Goal: Task Accomplishment & Management: Manage account settings

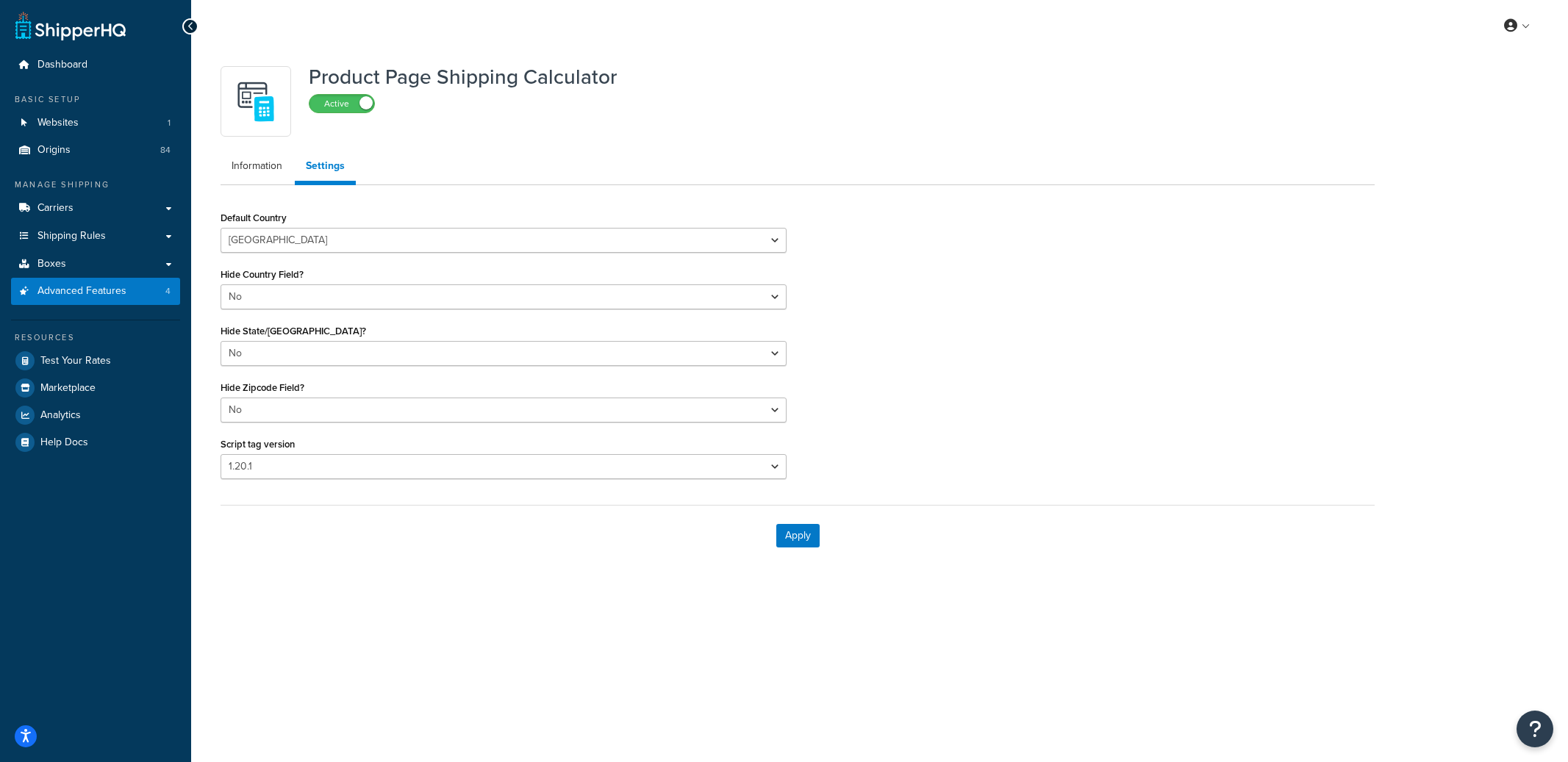
select select "US"
select select "false"
select select "31"
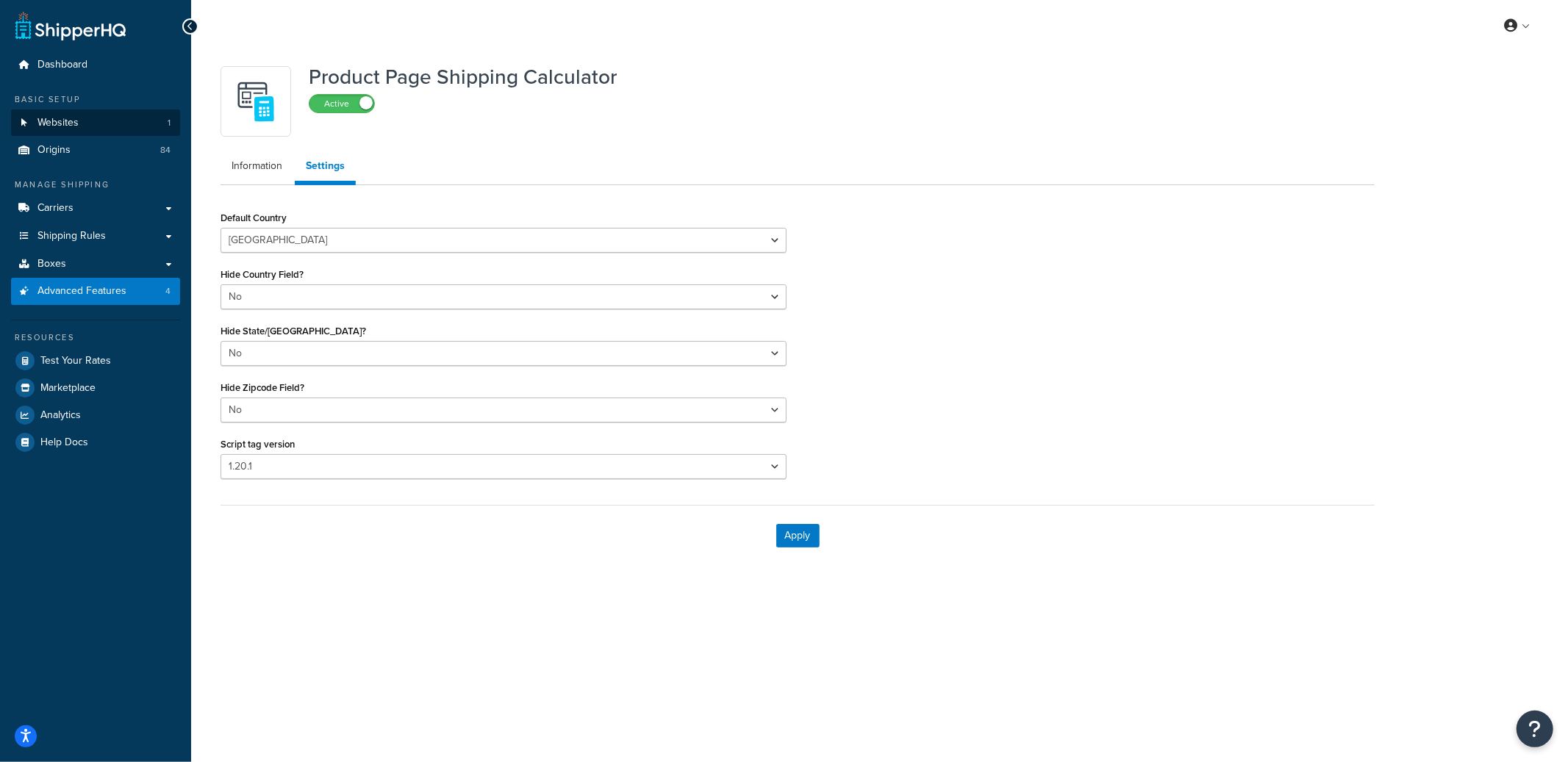
click at [42, 119] on span "Websites" at bounding box center [58, 123] width 41 height 12
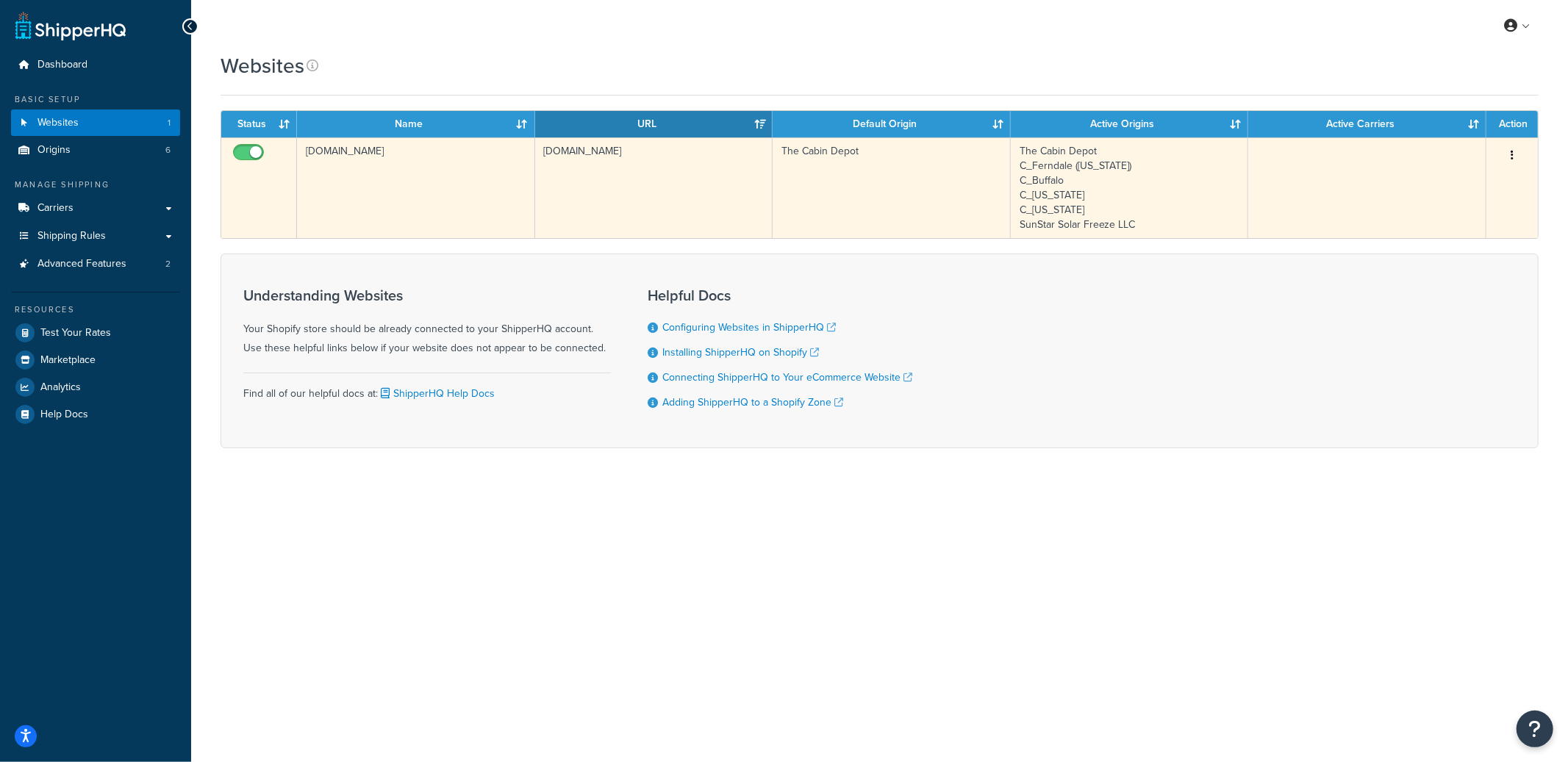
click at [698, 193] on td "[DOMAIN_NAME]" at bounding box center [654, 188] width 238 height 100
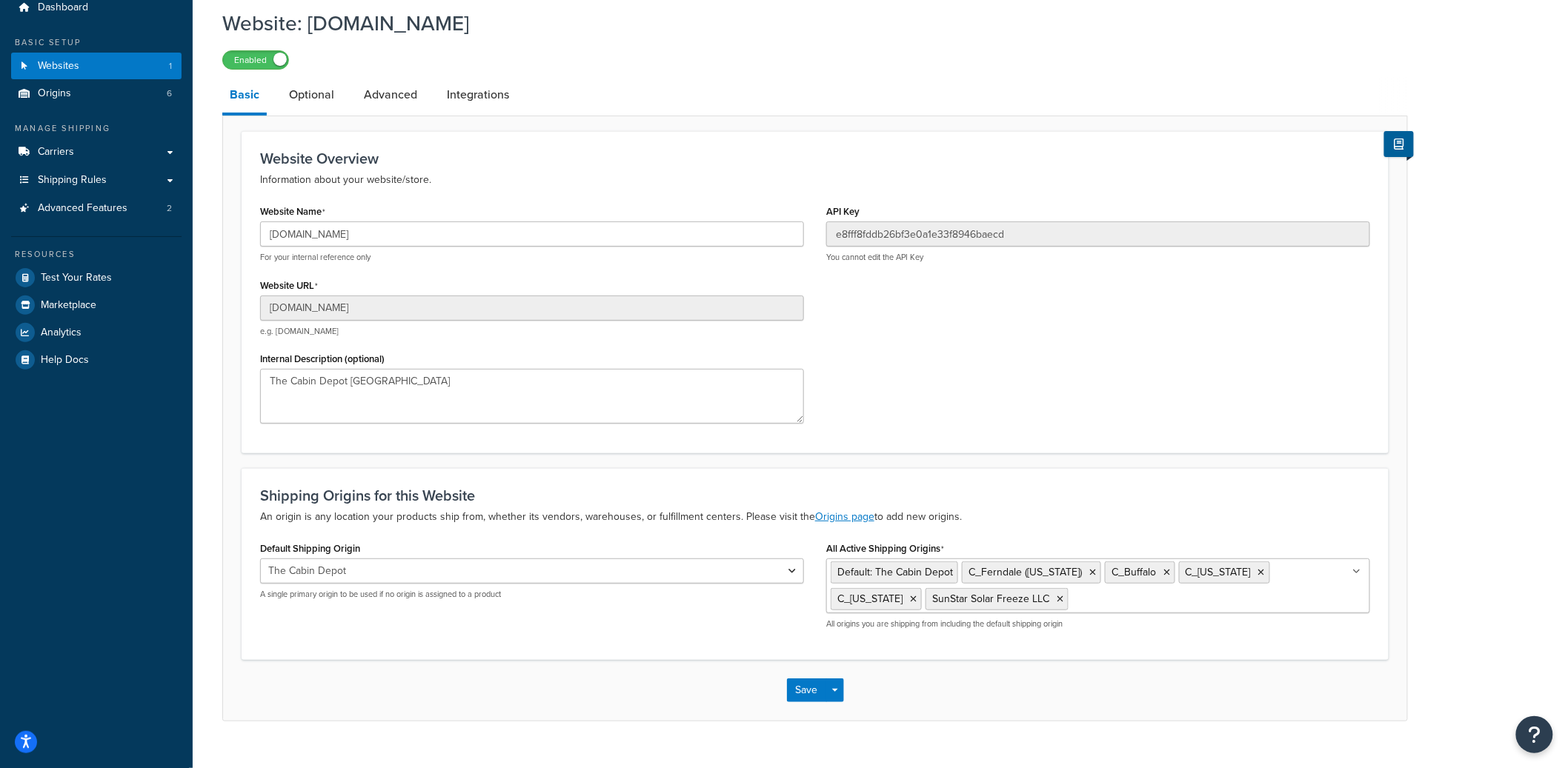
scroll to position [85, 0]
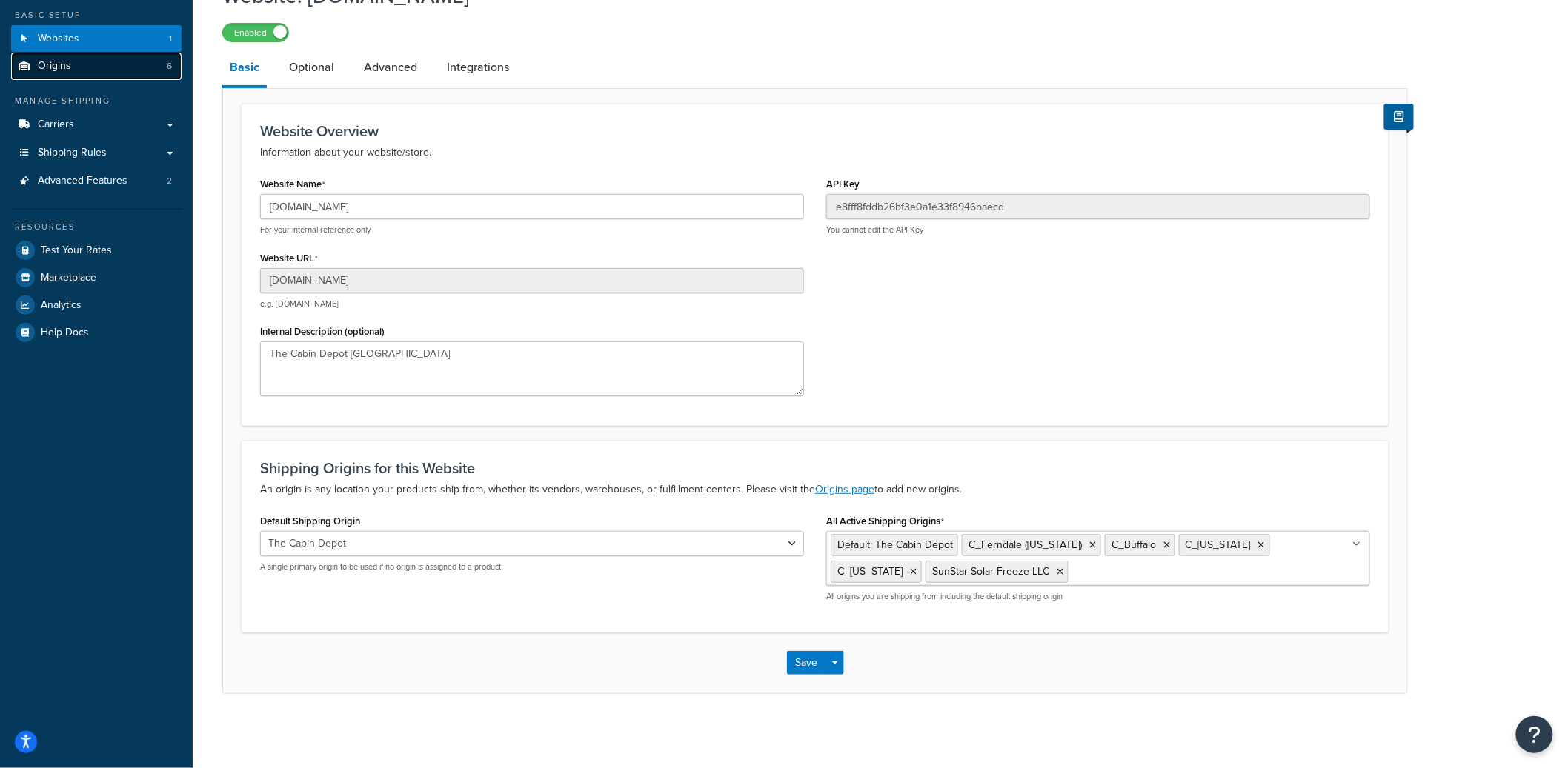
click at [127, 74] on link "Origins 6" at bounding box center [97, 66] width 171 height 28
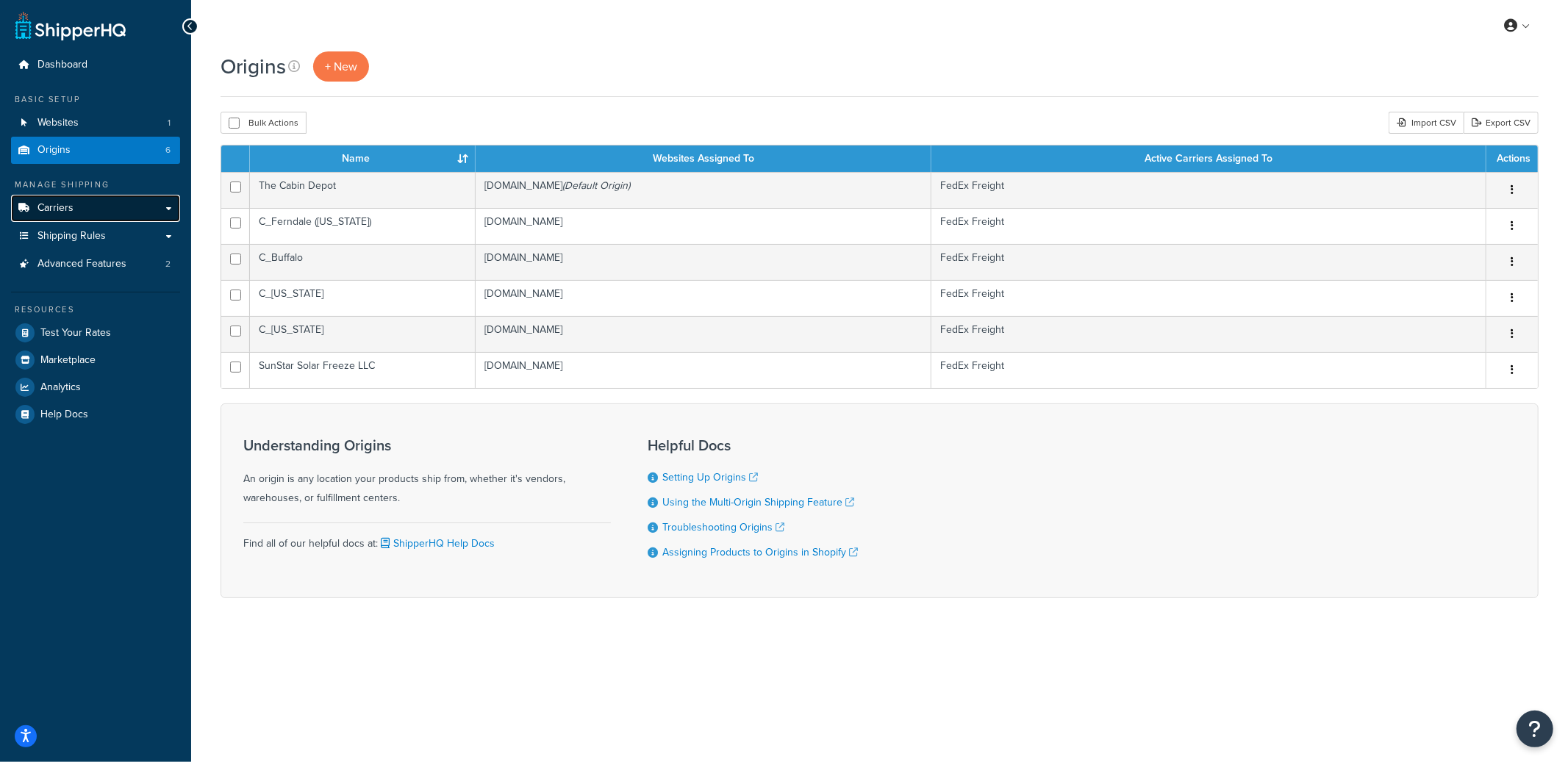
click at [103, 211] on link "Carriers" at bounding box center [96, 208] width 169 height 27
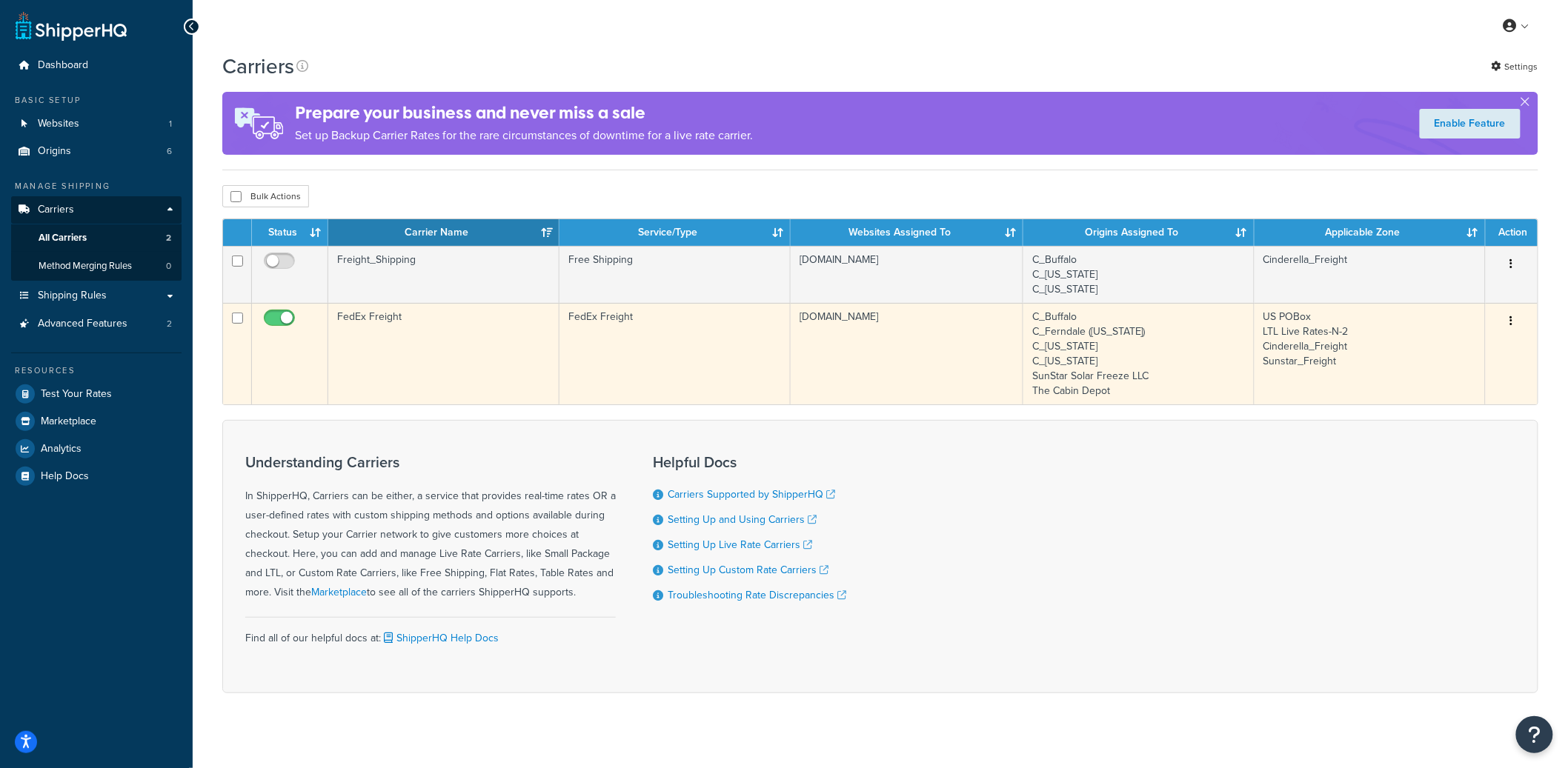
click at [480, 360] on td "FedEx Freight" at bounding box center [444, 353] width 231 height 101
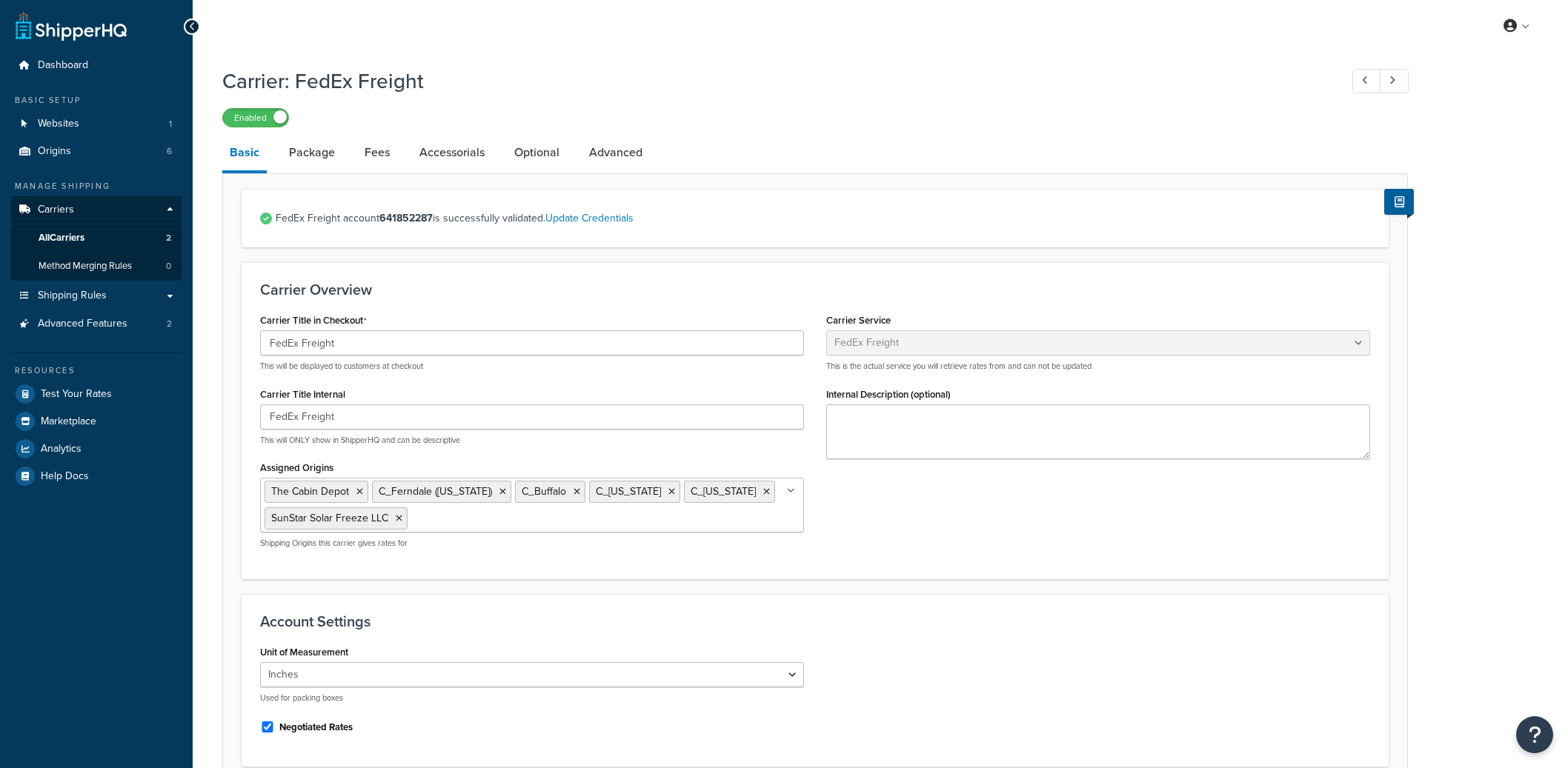
select select "fedExFreight"
click at [465, 159] on link "Accessorials" at bounding box center [452, 153] width 80 height 36
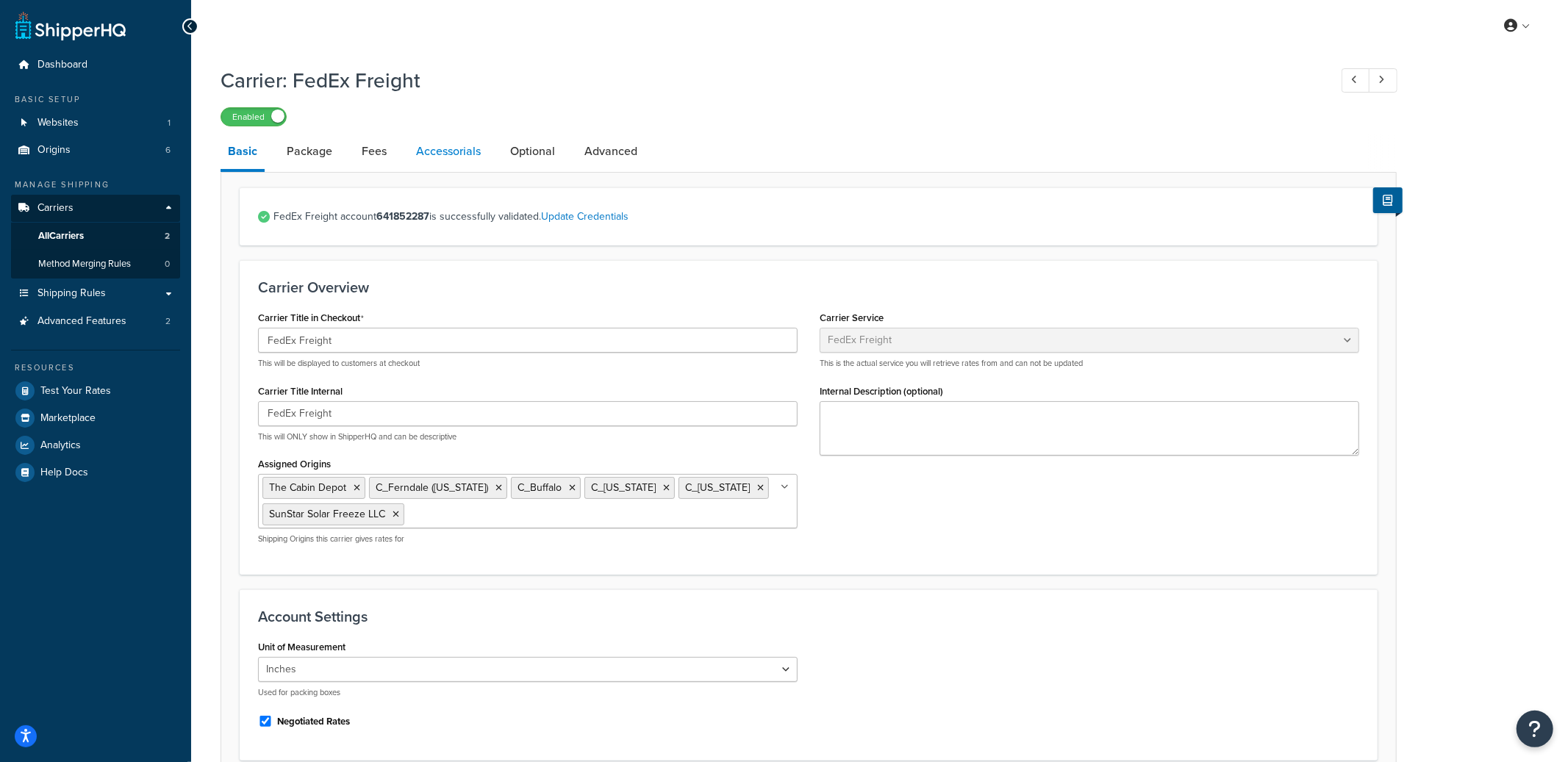
select select "residential"
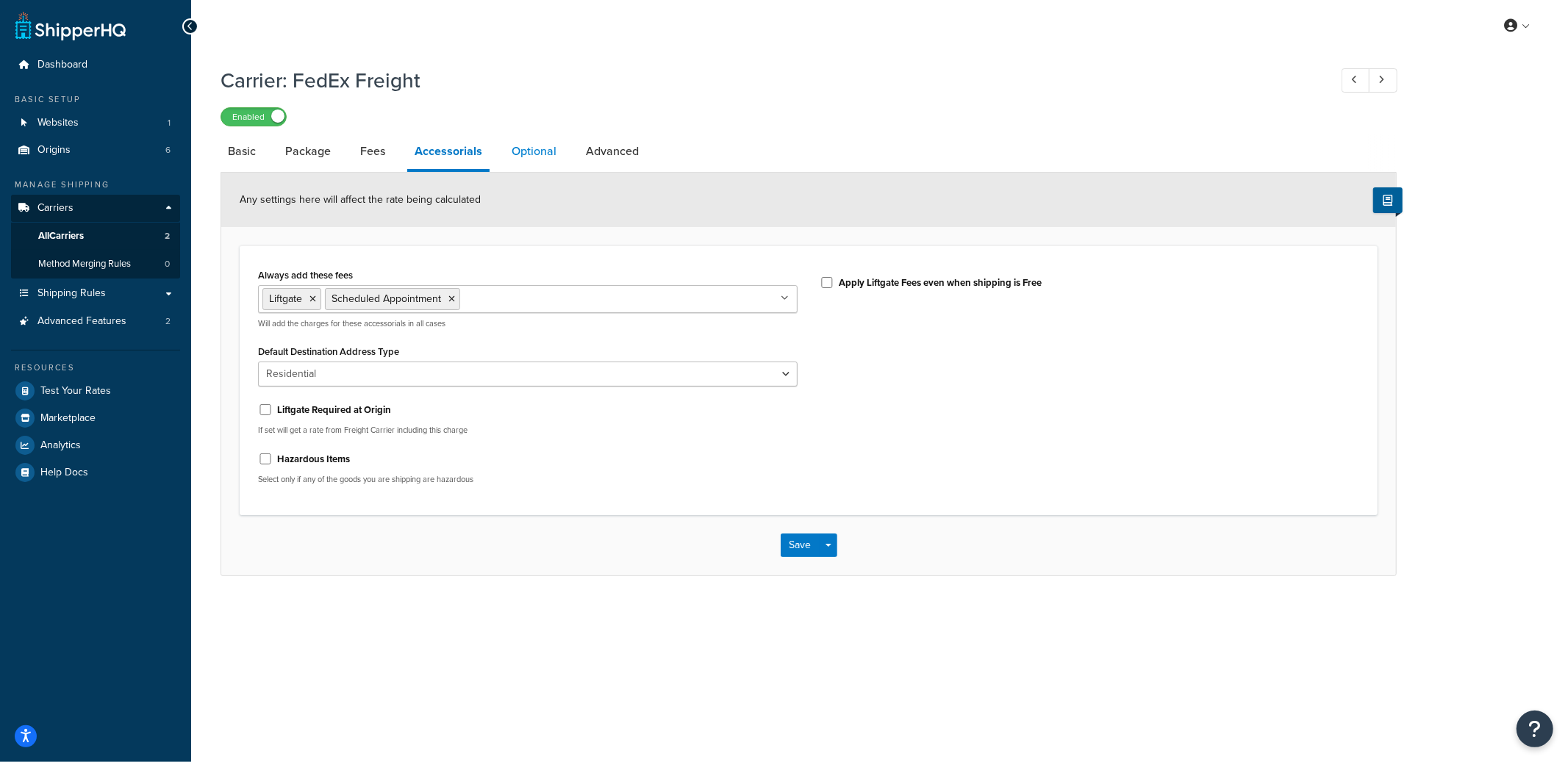
click at [535, 155] on link "Optional" at bounding box center [534, 152] width 60 height 35
select select "85"
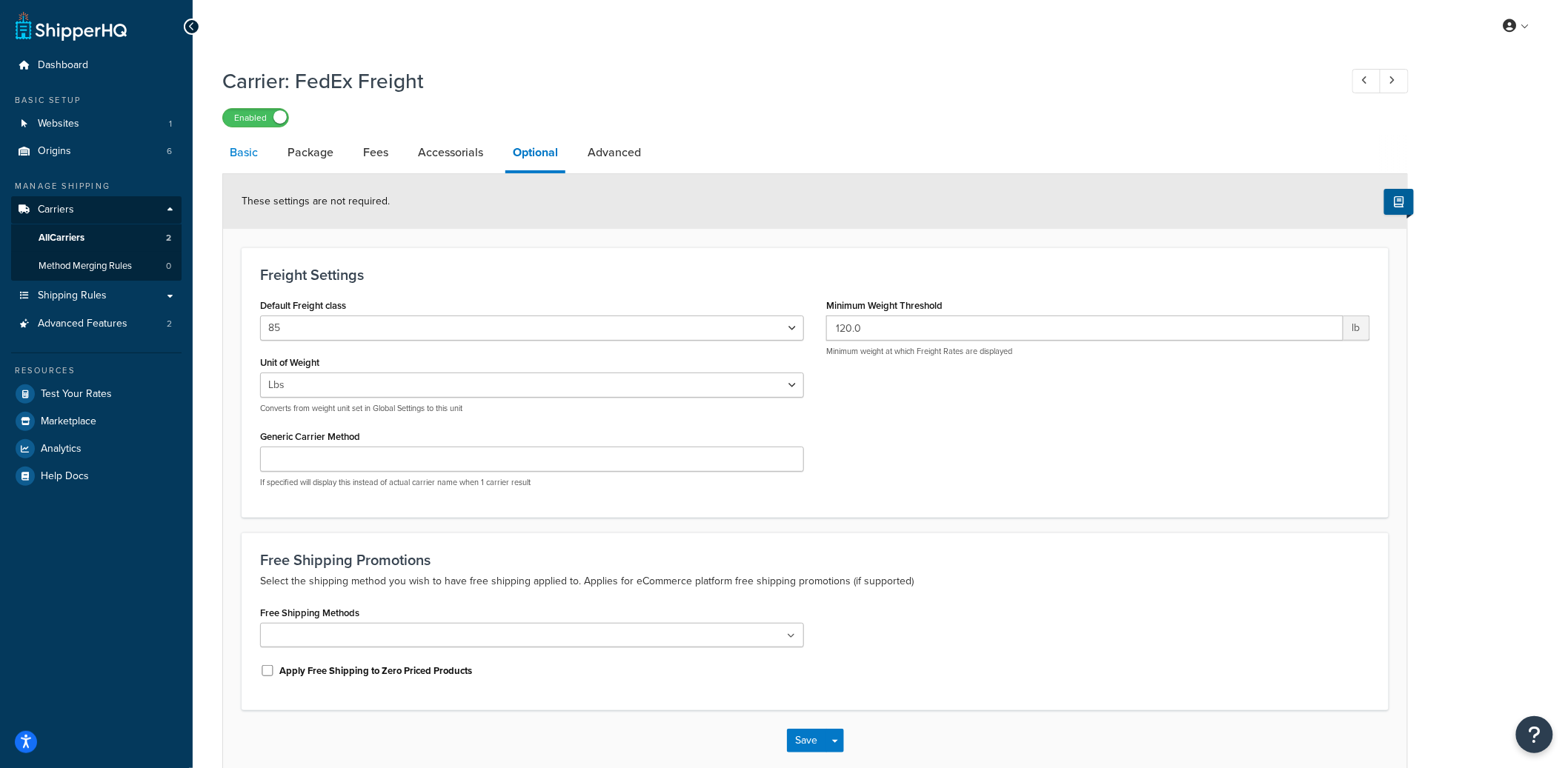
click at [235, 154] on link "Basic" at bounding box center [243, 153] width 43 height 36
select select "fedExFreight"
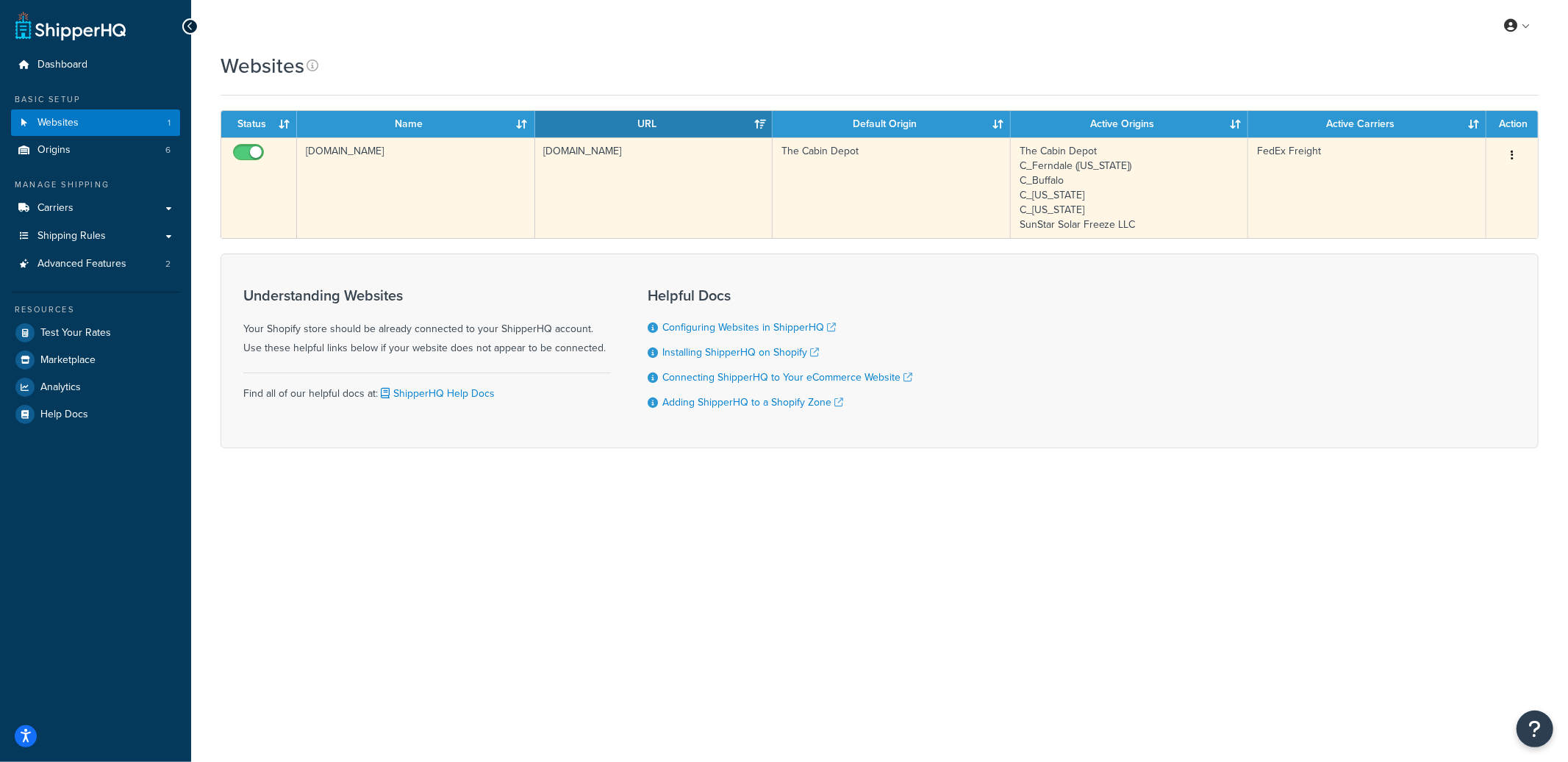
click at [662, 184] on td "the-cabin-depot.myshopify.com" at bounding box center [654, 188] width 238 height 100
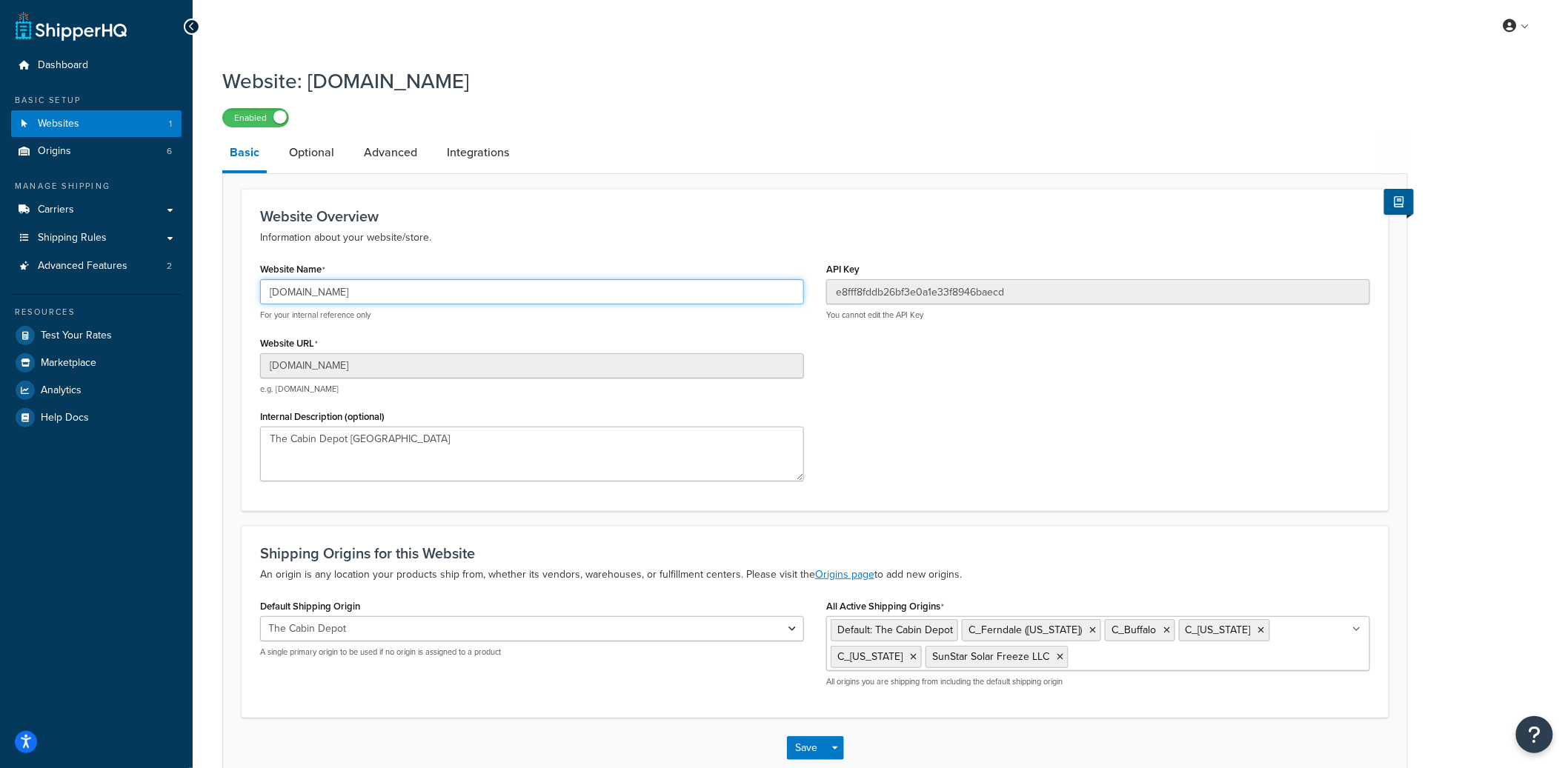
click at [362, 297] on input "TheCabinDepot.com" at bounding box center [532, 292] width 544 height 25
click at [370, 361] on input "the-cabin-depot.myshopify.com" at bounding box center [532, 366] width 544 height 25
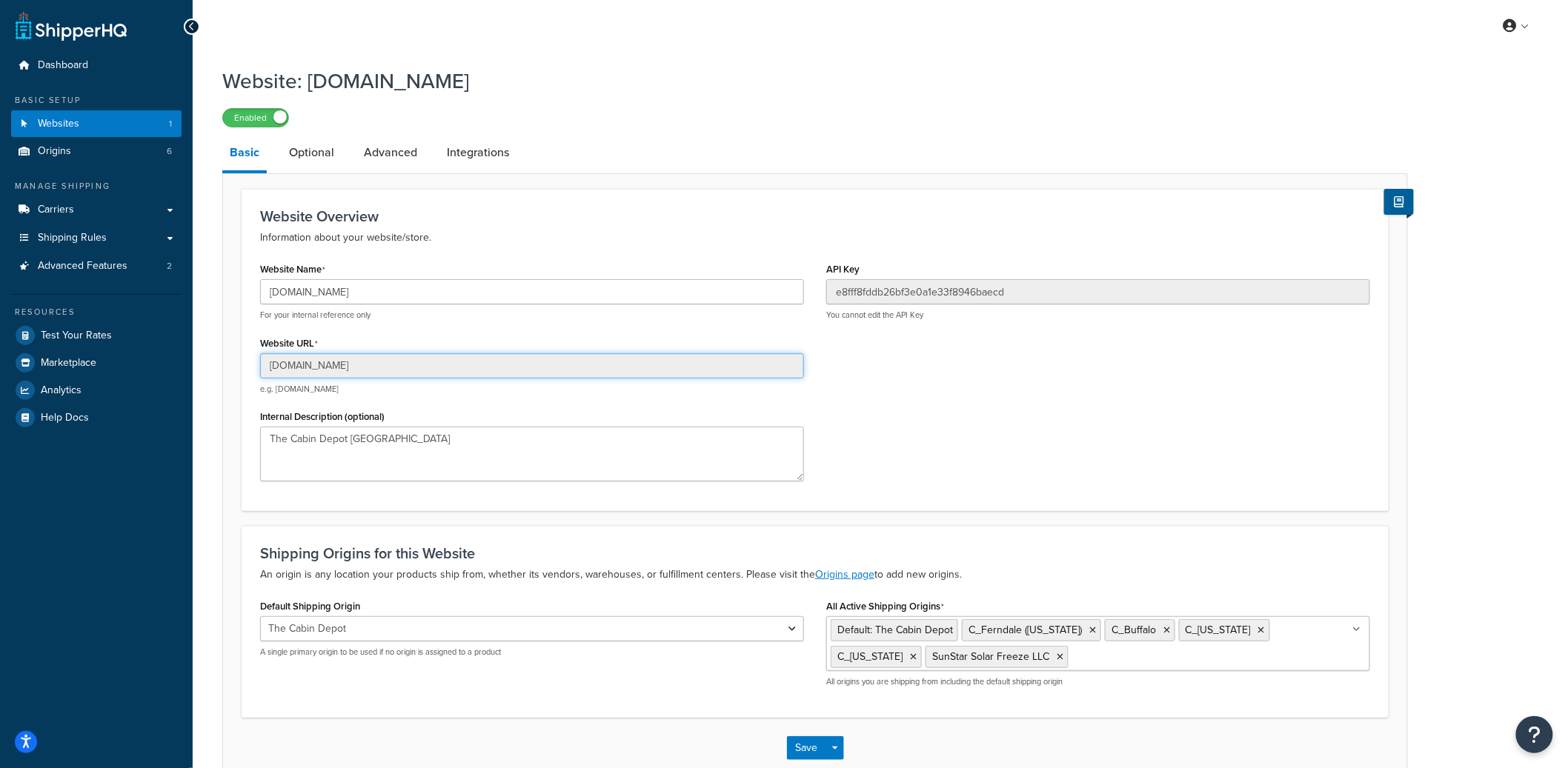
click at [438, 364] on input "the-cabin-depot.myshopify.com" at bounding box center [532, 366] width 544 height 25
drag, startPoint x: 442, startPoint y: 364, endPoint x: 306, endPoint y: 362, distance: 136.0
click at [306, 362] on input "the-cabin-depot.myshopify.com" at bounding box center [532, 366] width 544 height 25
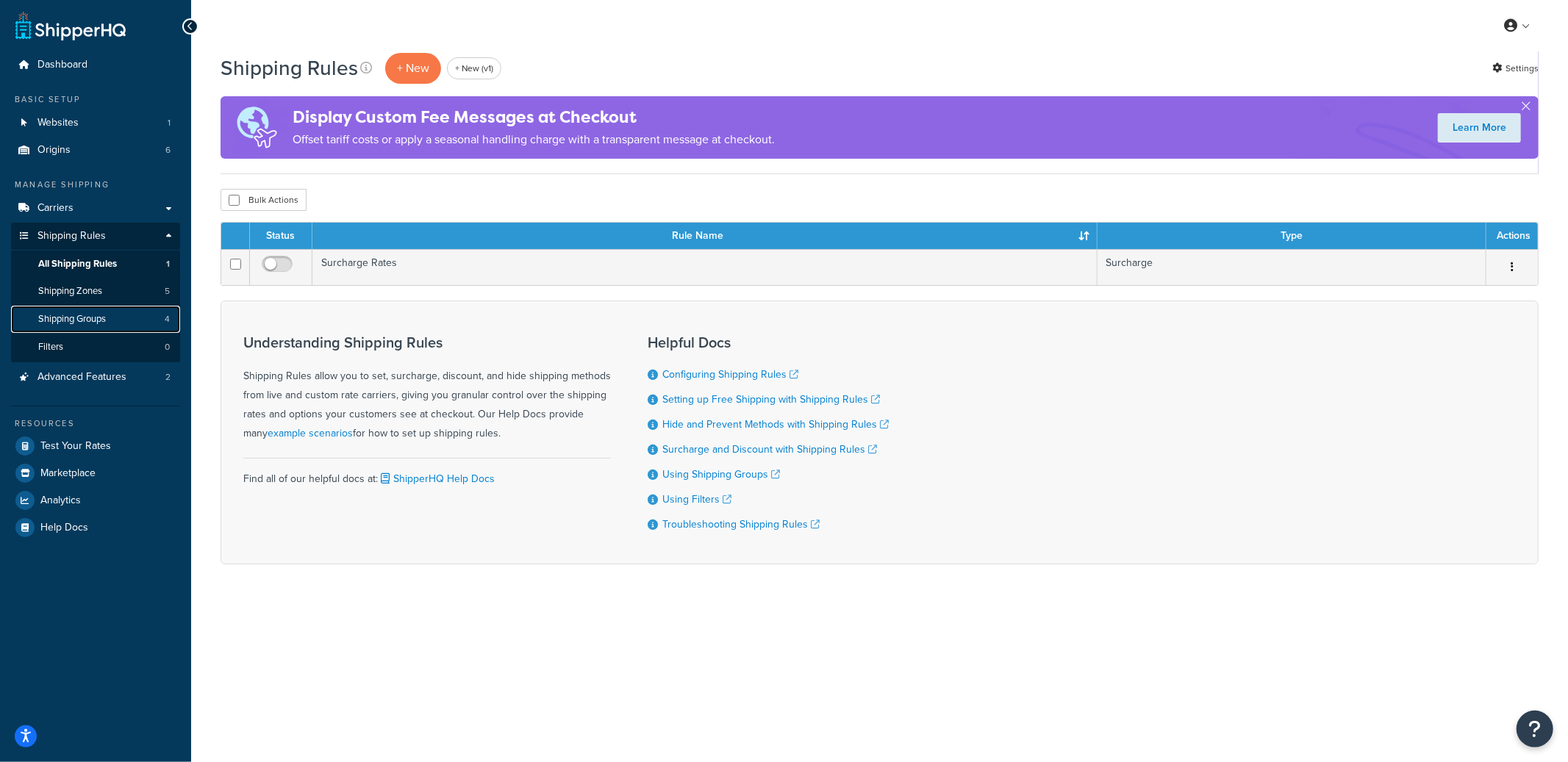
click at [133, 322] on link "Shipping Groups 4" at bounding box center [96, 319] width 169 height 27
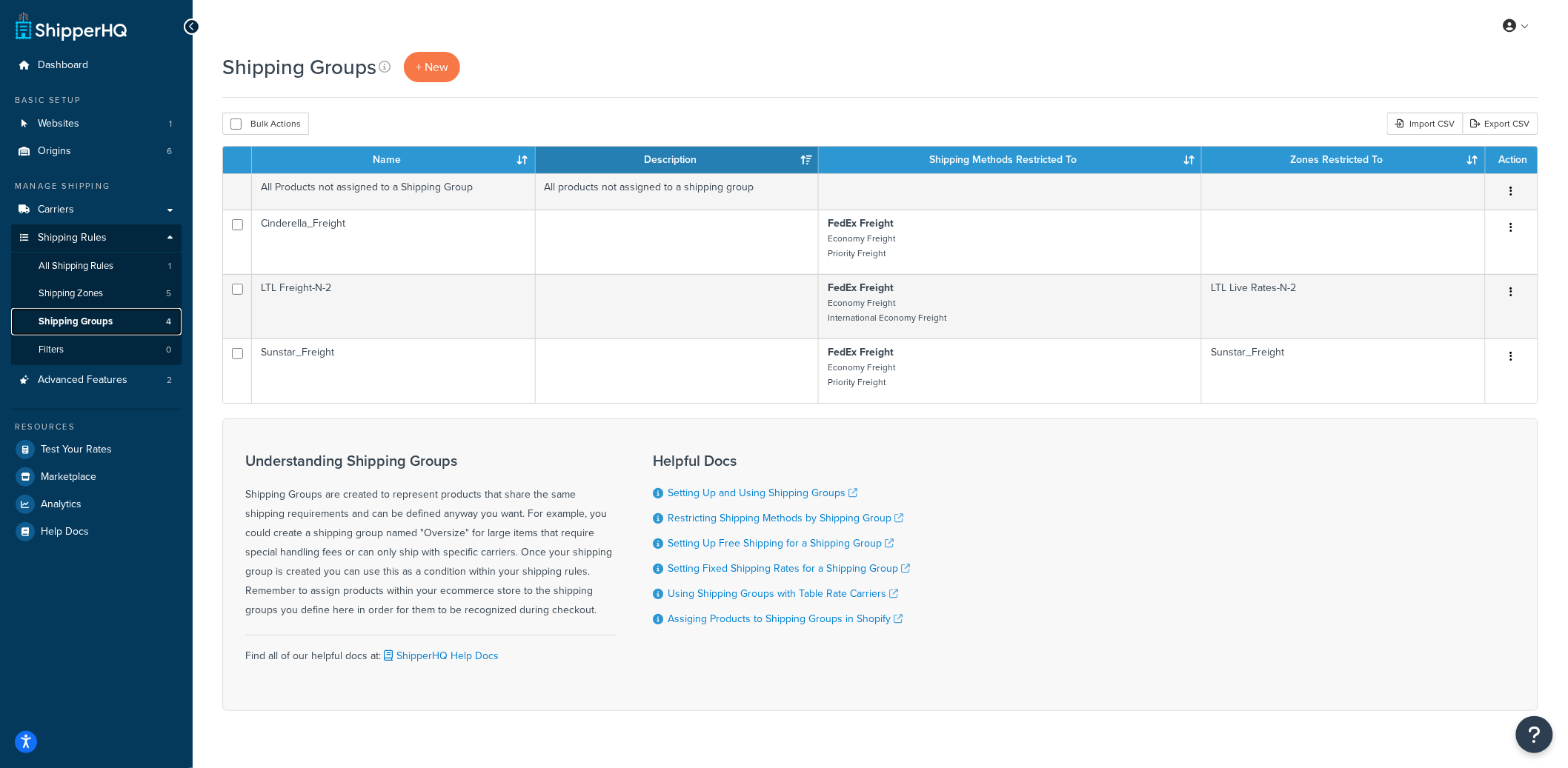
click at [114, 320] on link "Shipping Groups 4" at bounding box center [97, 321] width 171 height 28
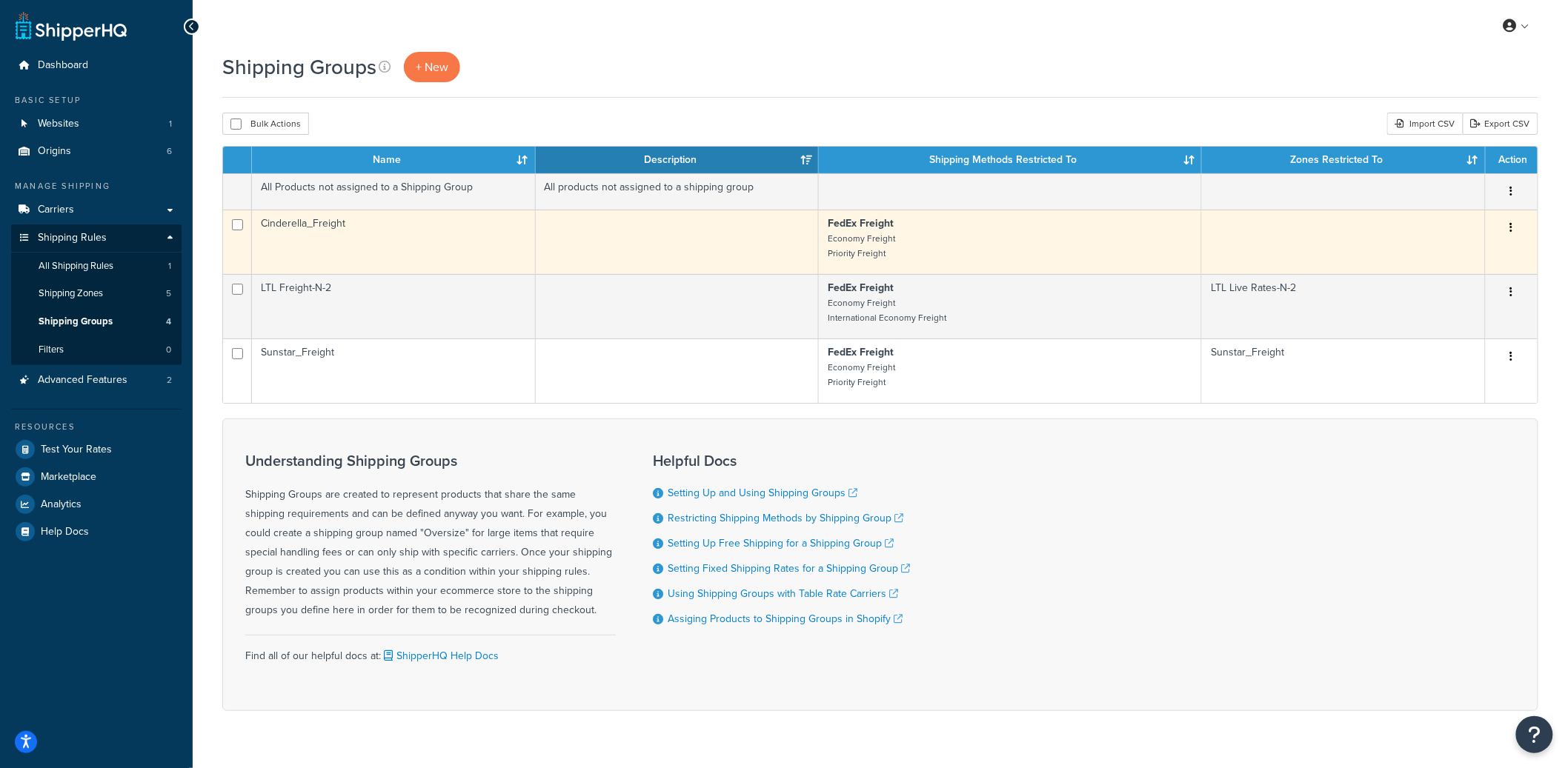
click at [458, 255] on td "Cinderella_Freight" at bounding box center [394, 241] width 284 height 65
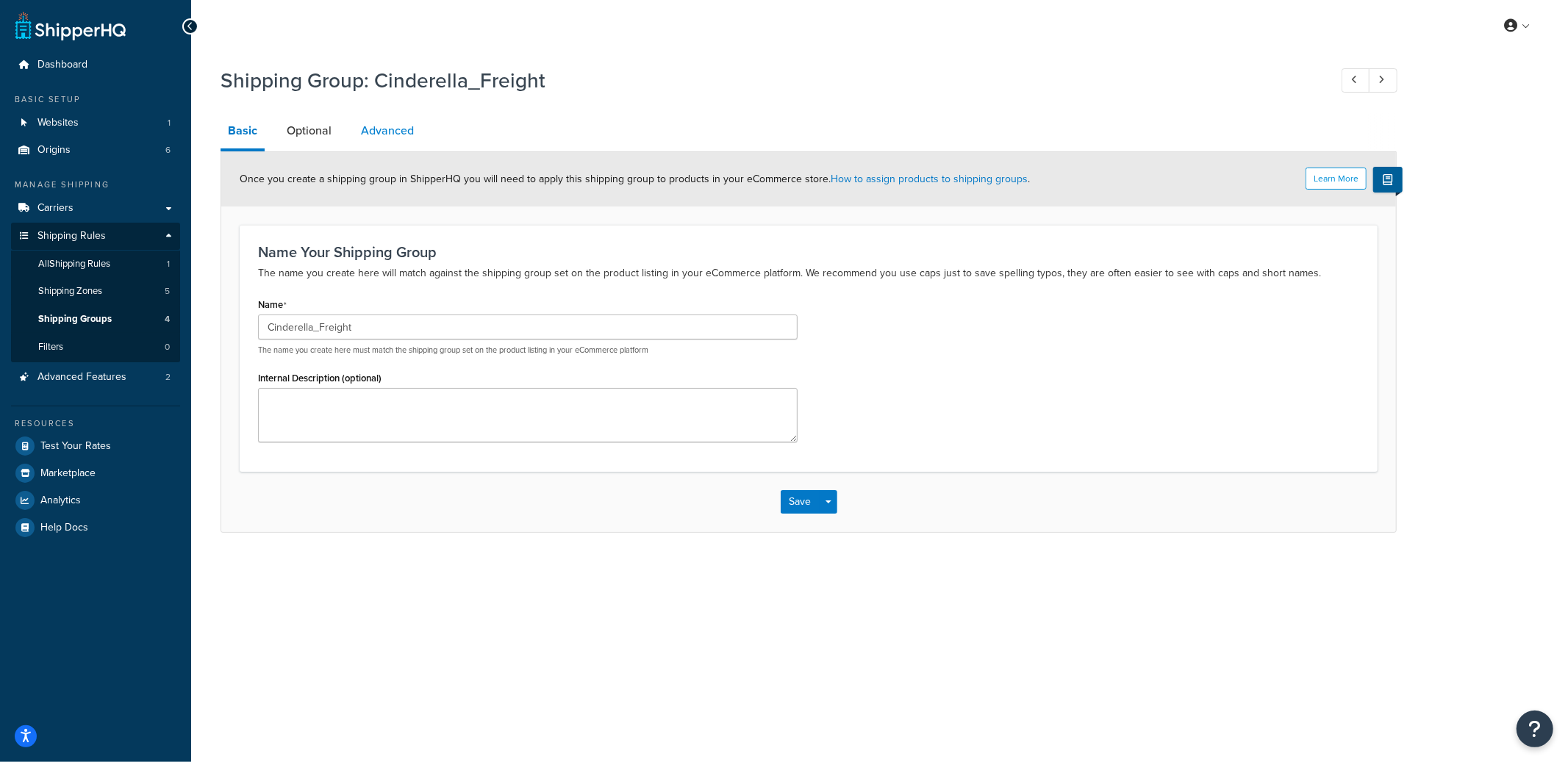
click at [373, 139] on link "Advanced" at bounding box center [387, 130] width 68 height 35
select select "200"
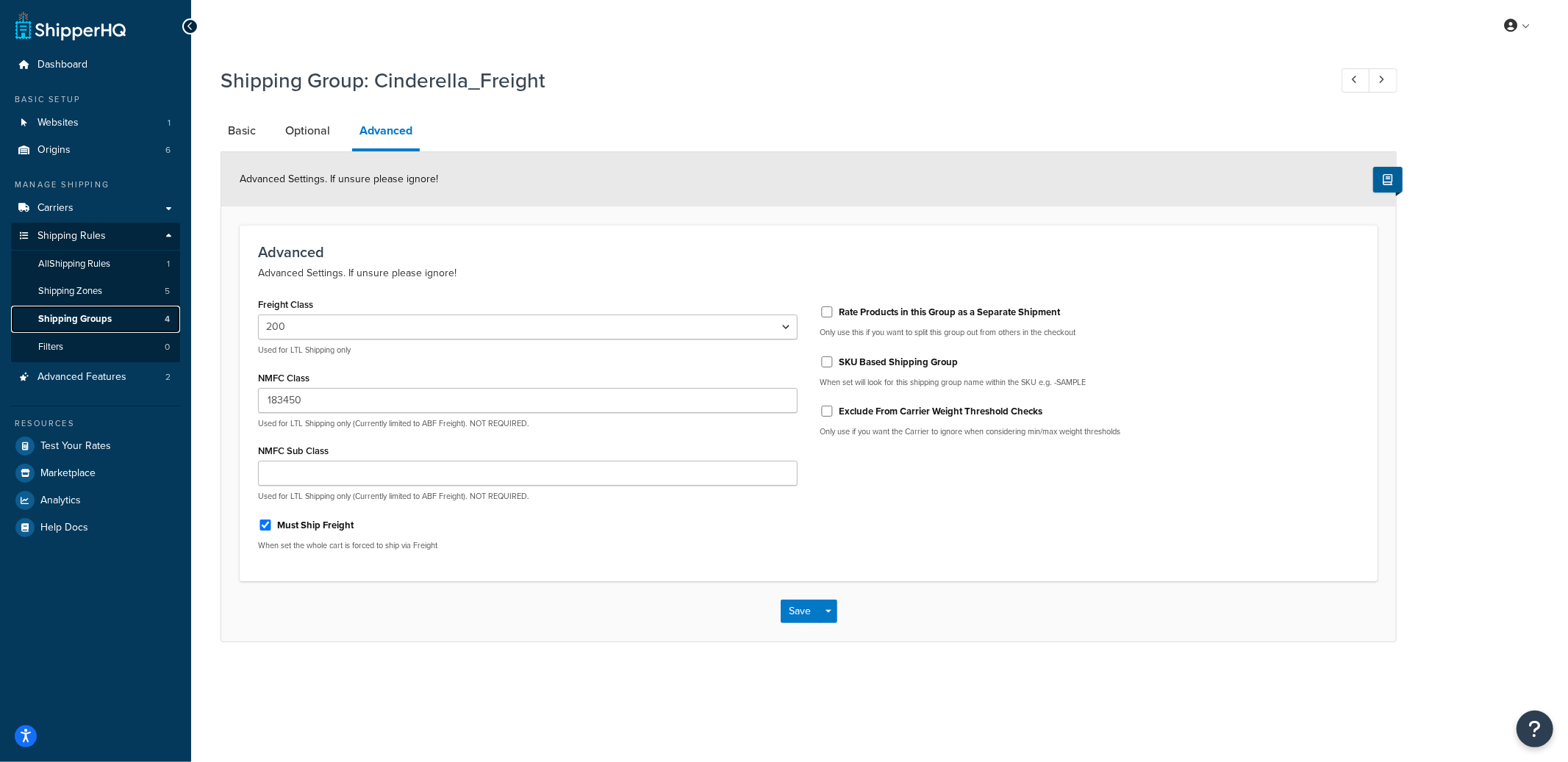
click at [80, 315] on span "Shipping Groups" at bounding box center [74, 319] width 73 height 12
